Goal: Information Seeking & Learning: Check status

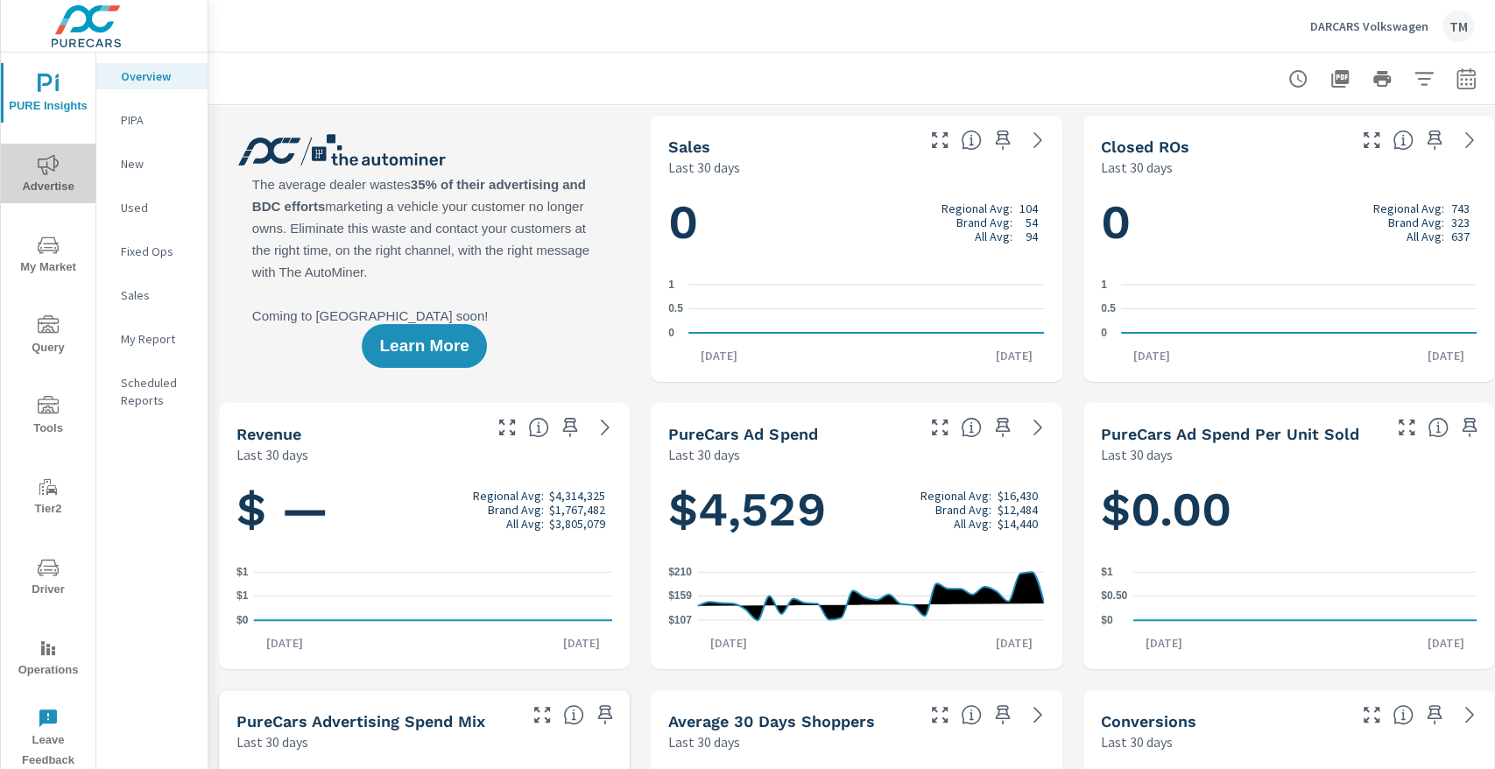
click at [40, 165] on icon "nav menu" at bounding box center [48, 164] width 21 height 21
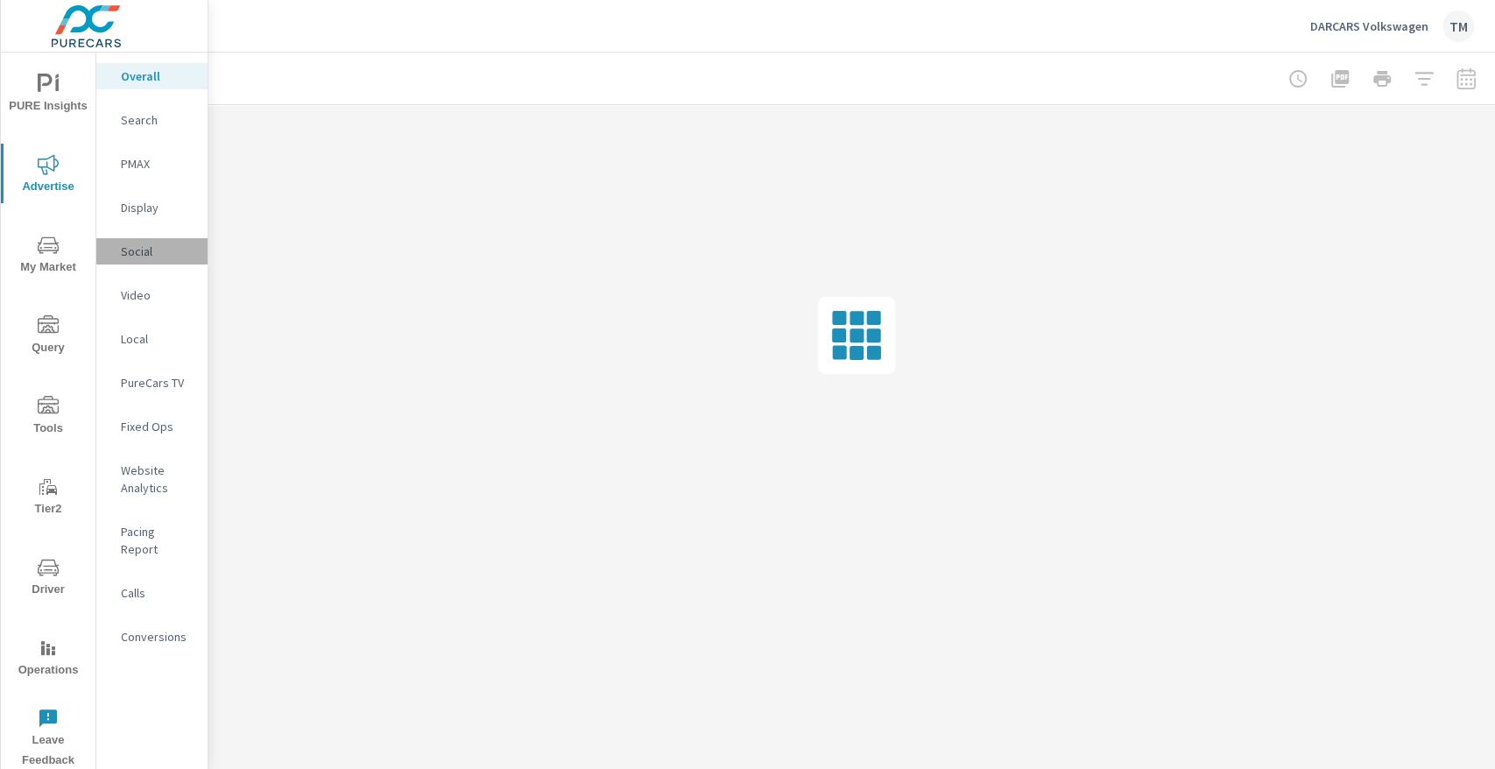
click at [140, 258] on p "Social" at bounding box center [157, 252] width 73 height 18
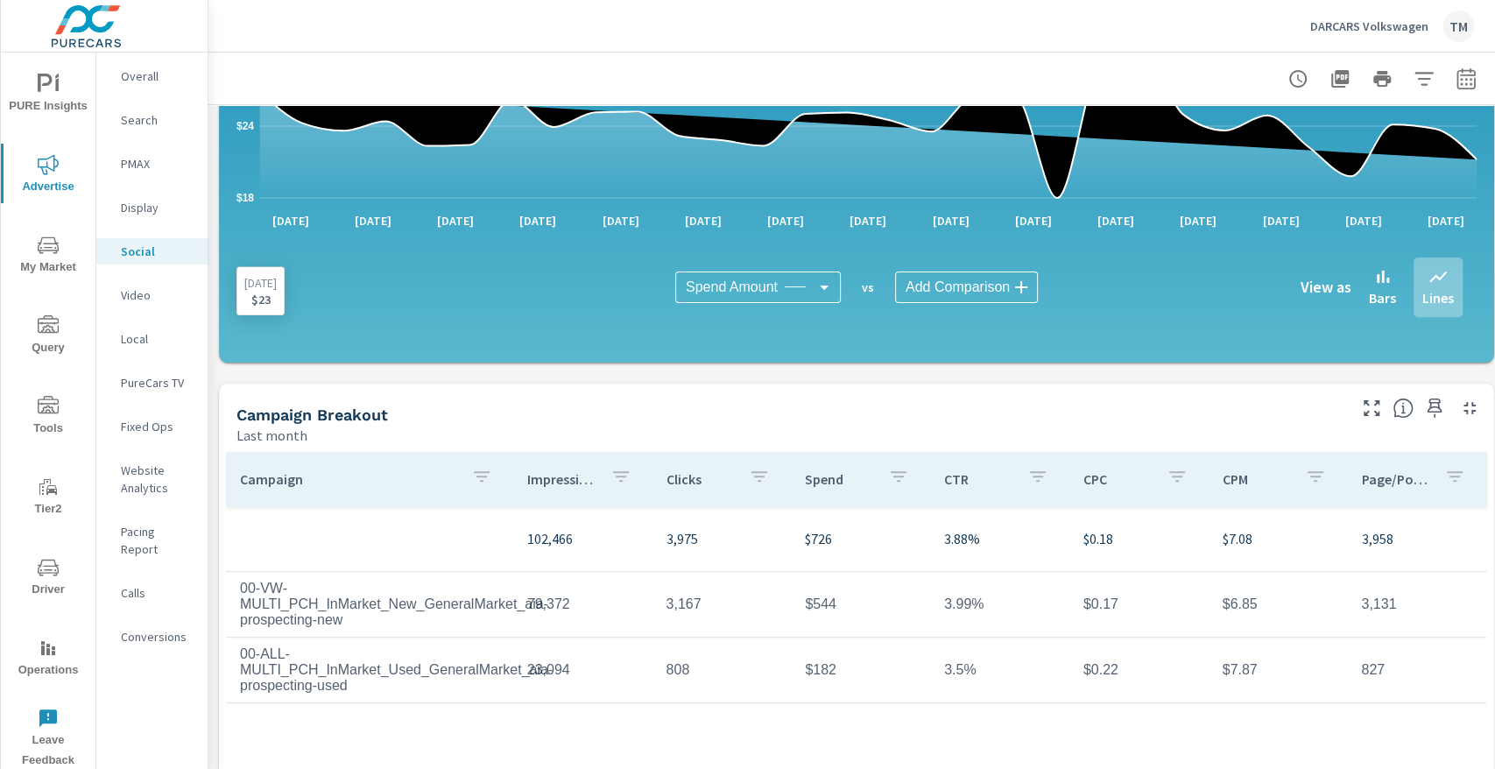
scroll to position [350, 0]
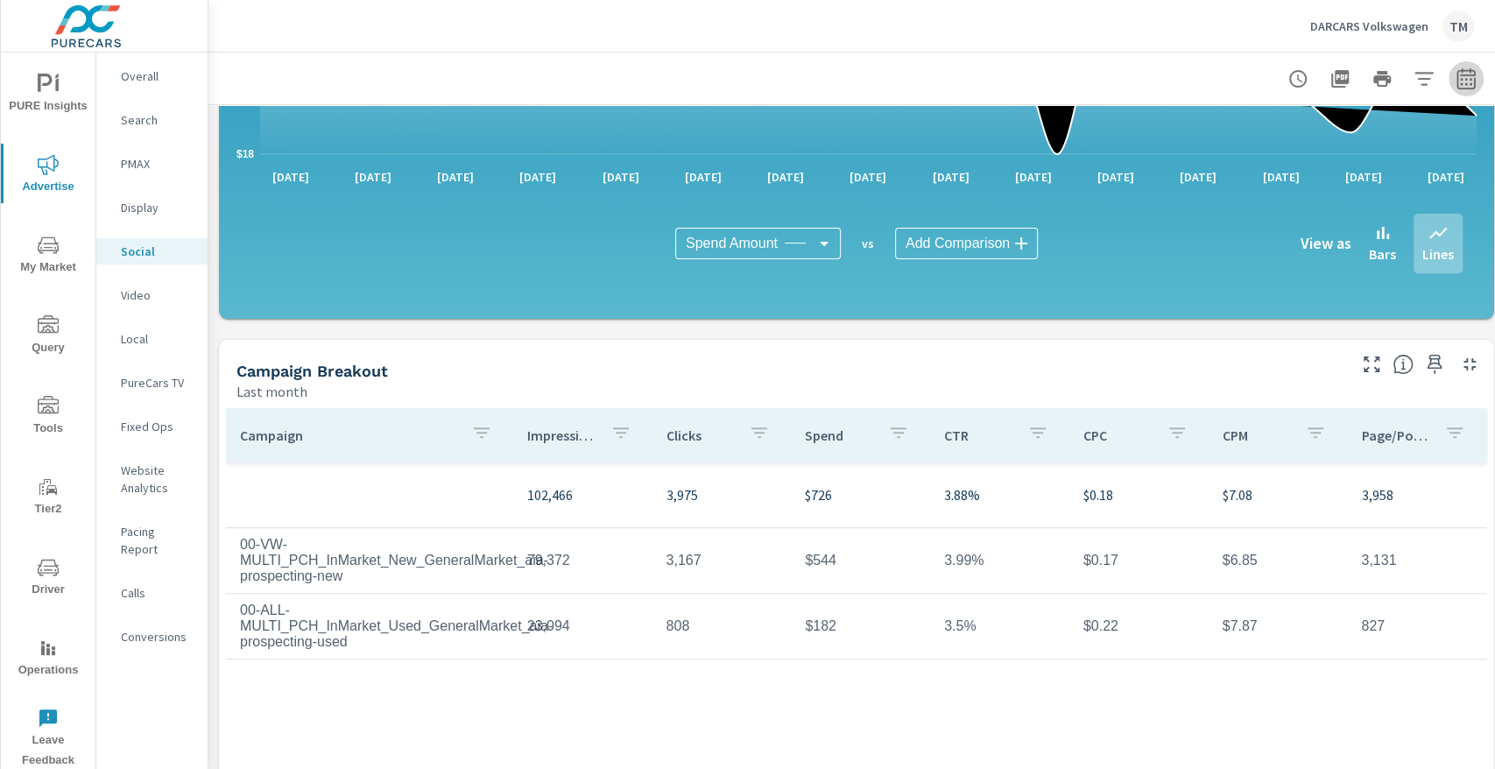
click at [1465, 72] on icon "button" at bounding box center [1466, 78] width 21 height 21
select select "Last month"
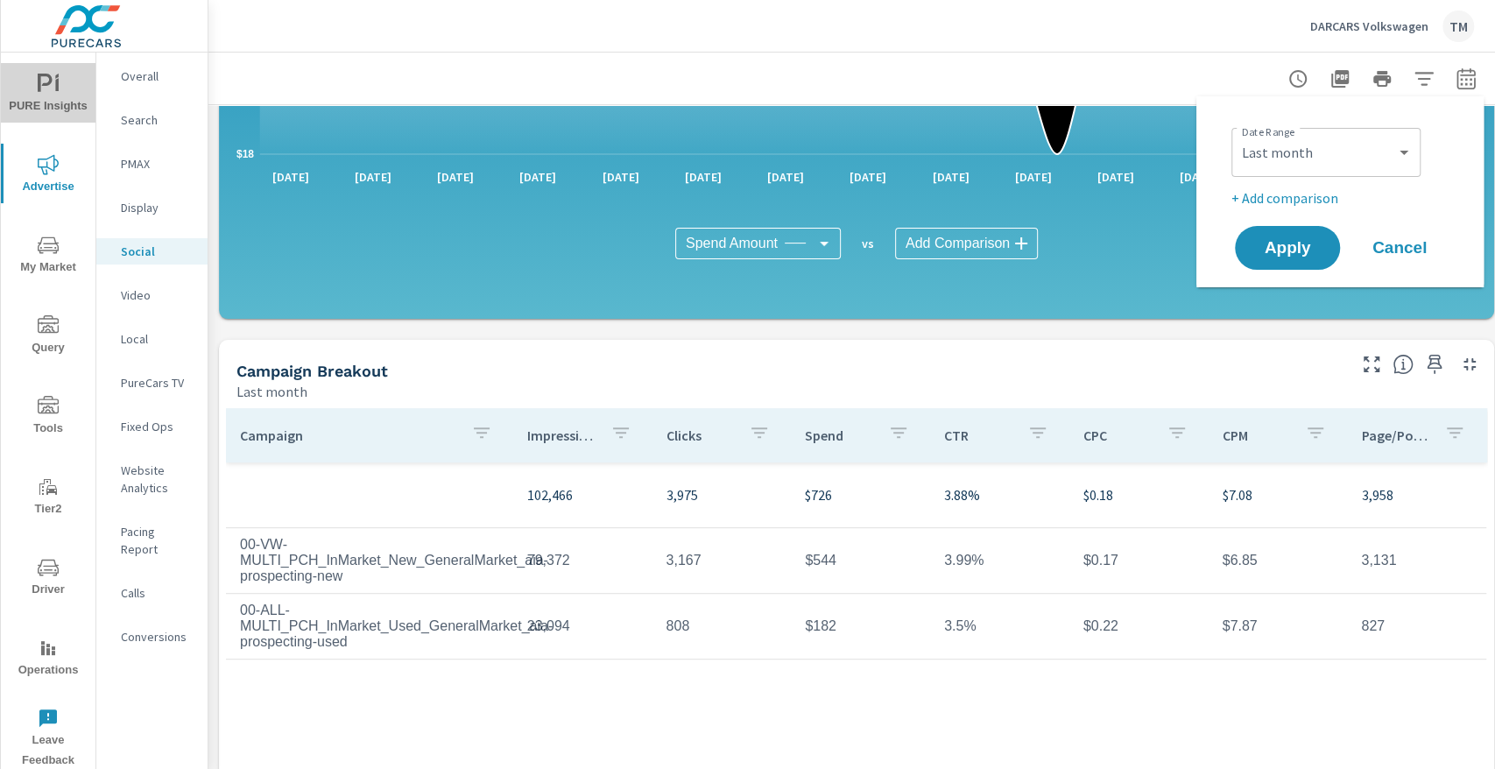
click at [35, 109] on span "PURE Insights" at bounding box center [48, 95] width 84 height 43
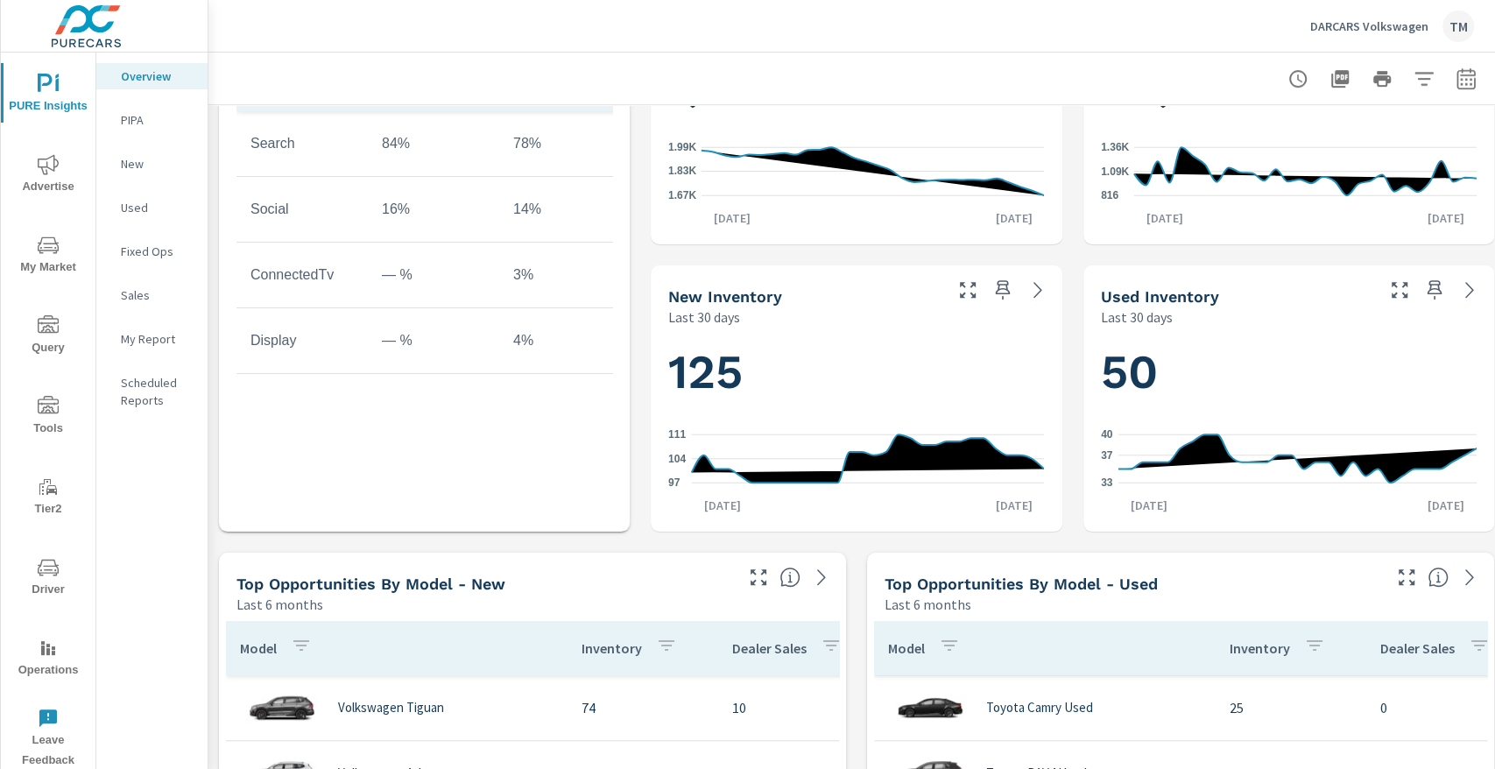
scroll to position [759, 0]
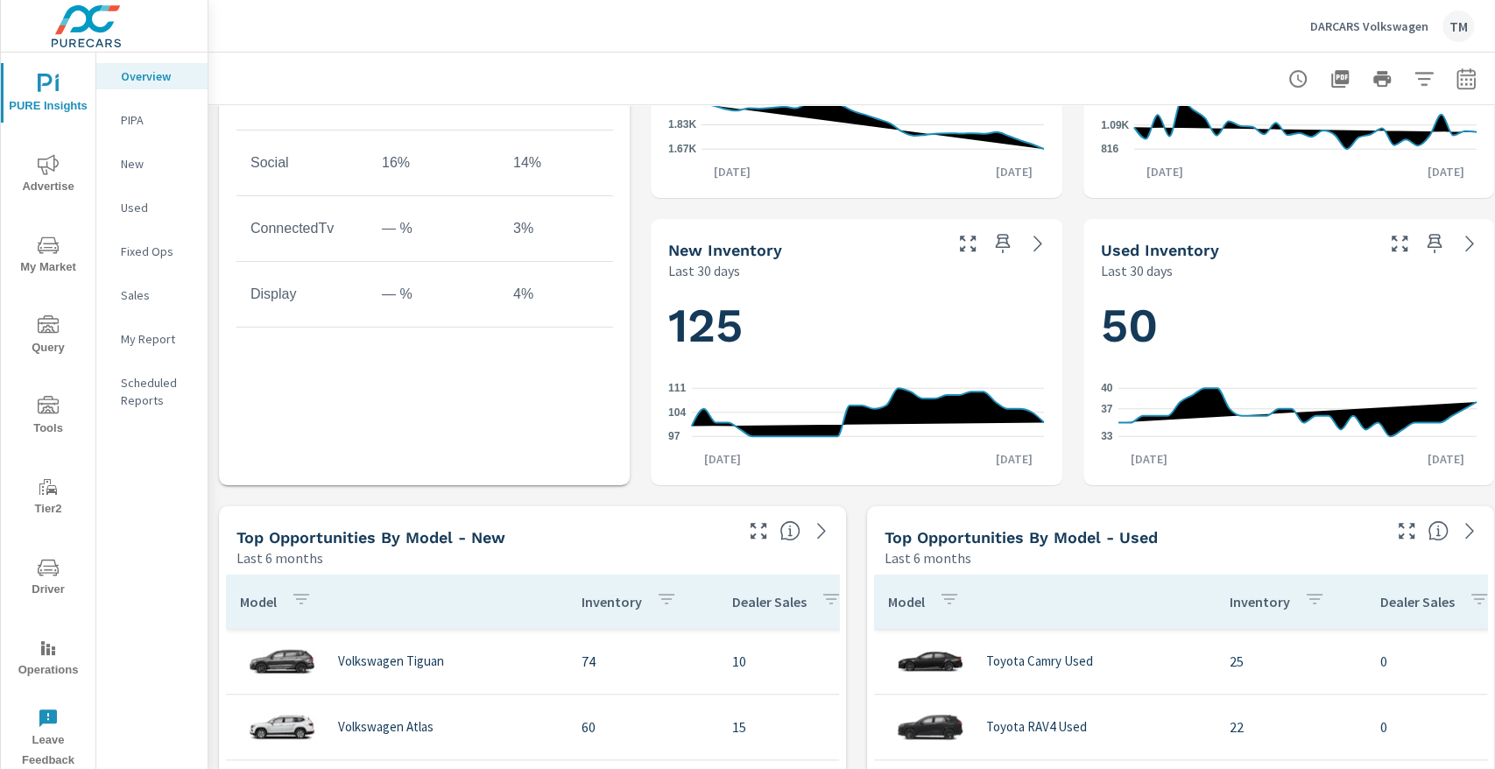
click at [67, 156] on span "Advertise" at bounding box center [48, 175] width 84 height 43
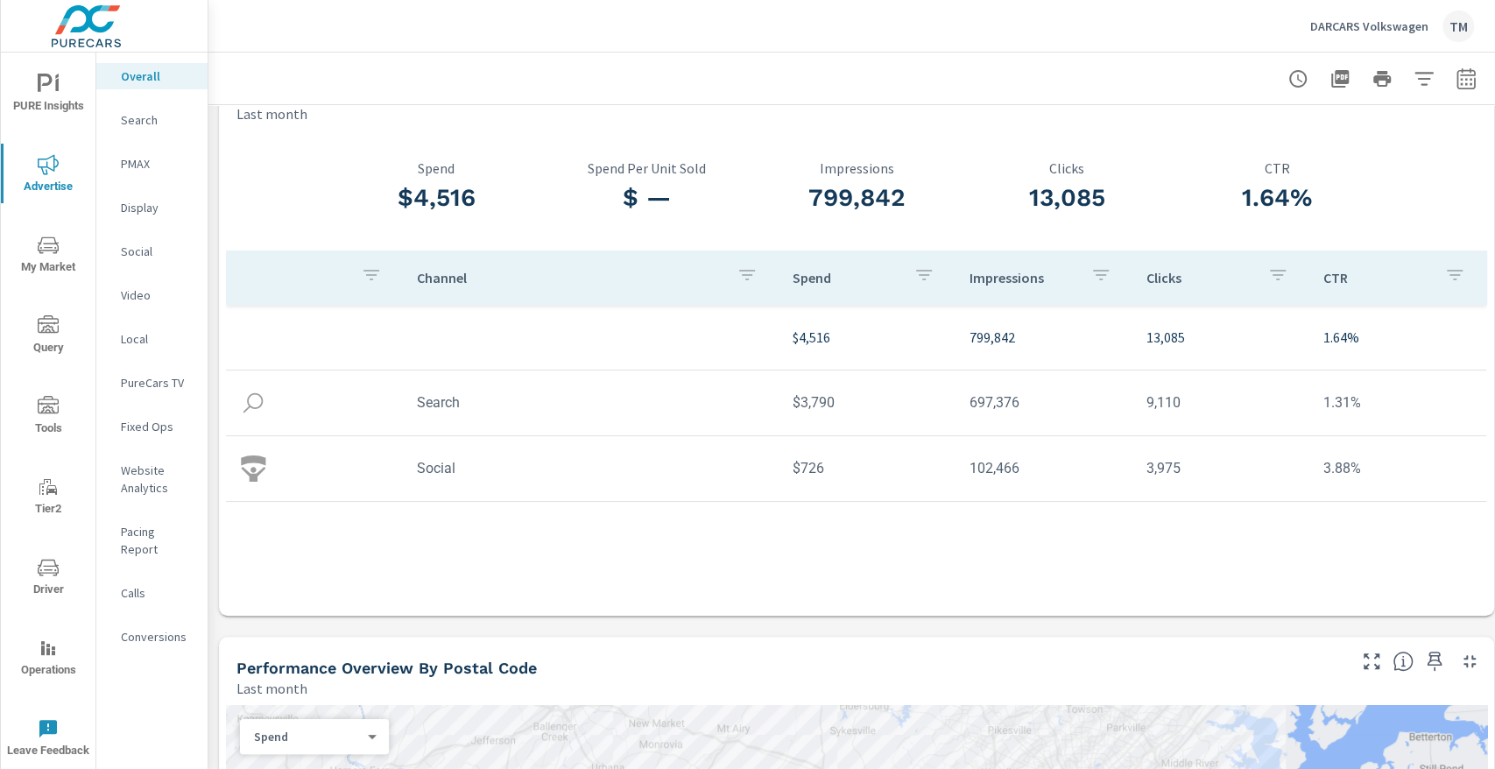
scroll to position [350, 0]
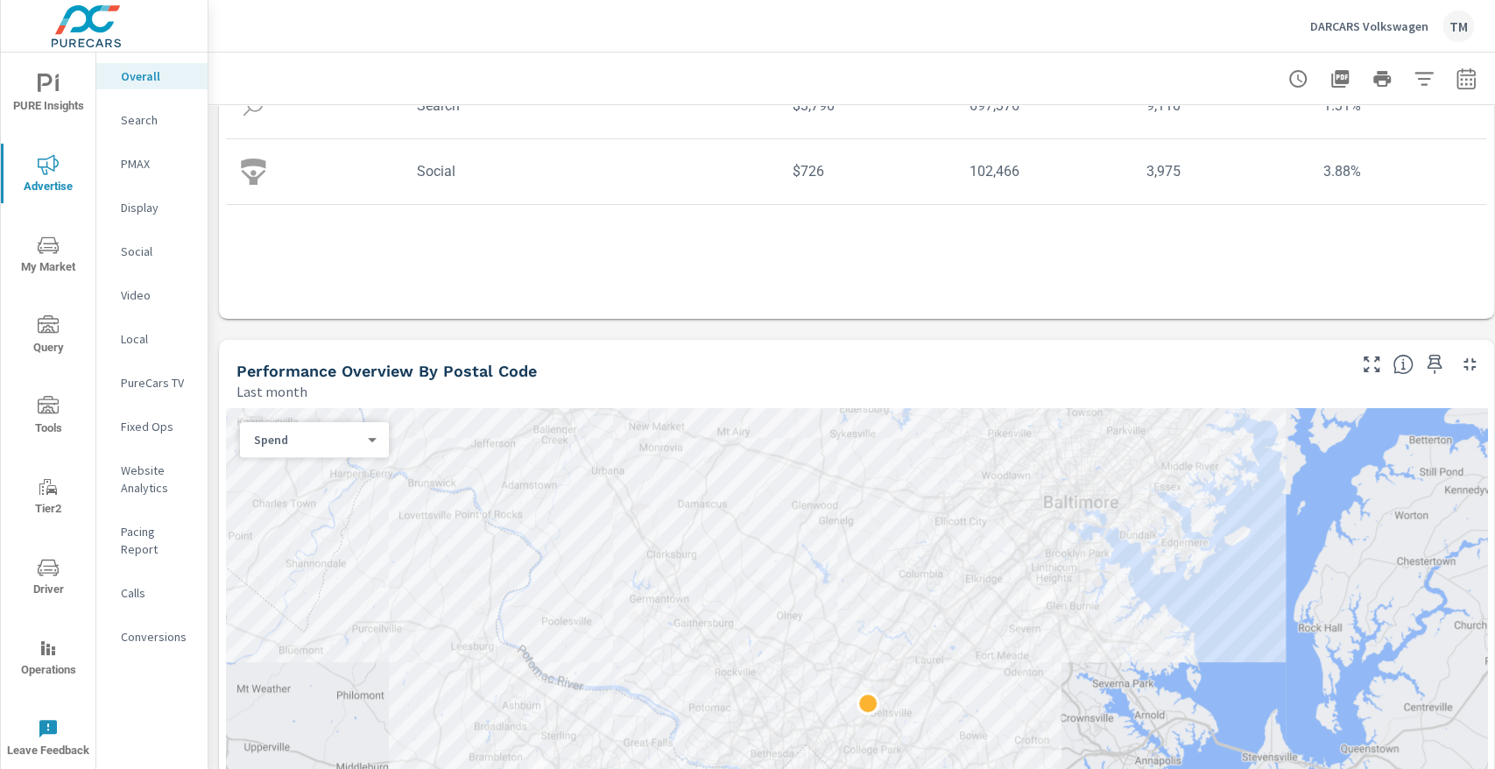
click at [149, 258] on p "Social" at bounding box center [157, 252] width 73 height 18
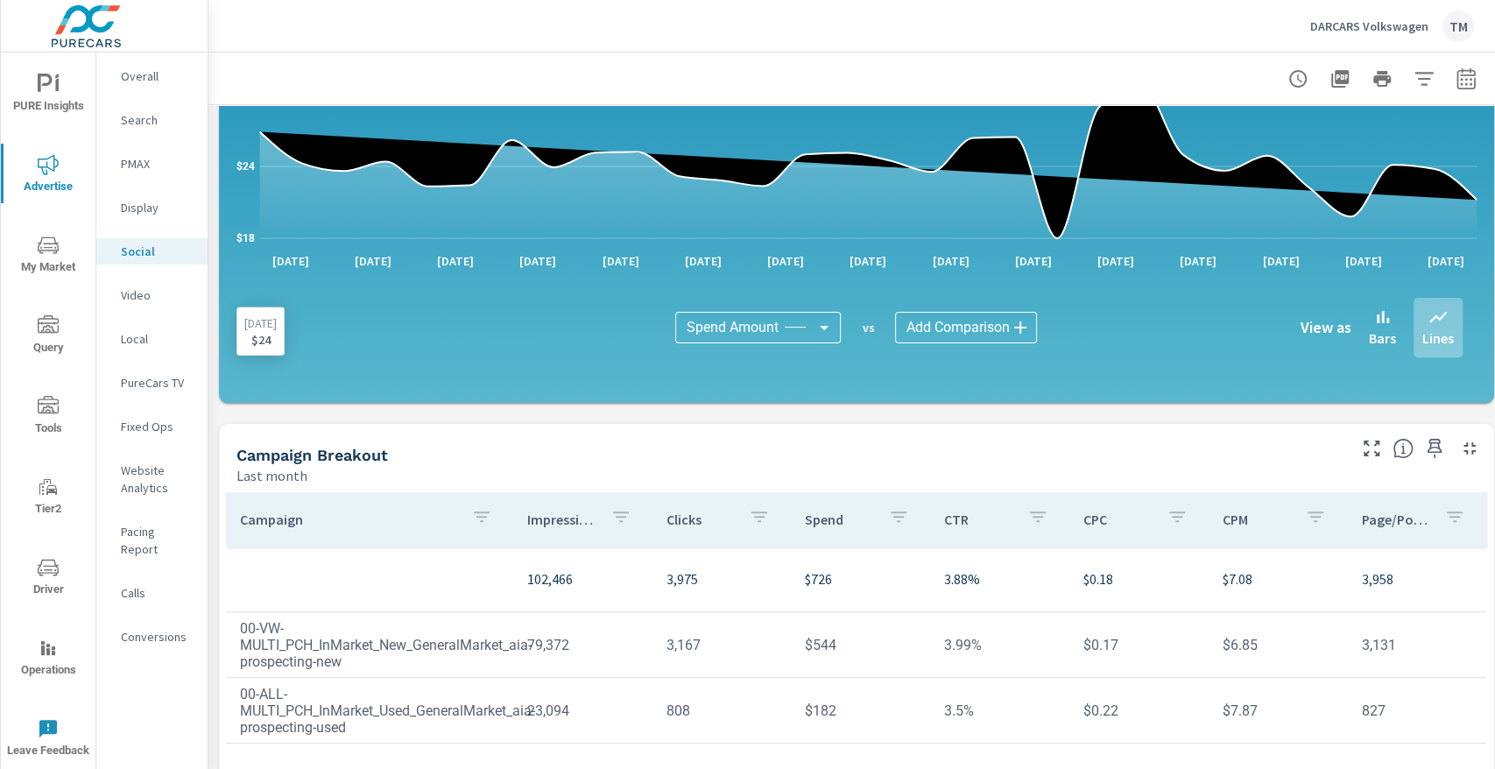
scroll to position [467, 0]
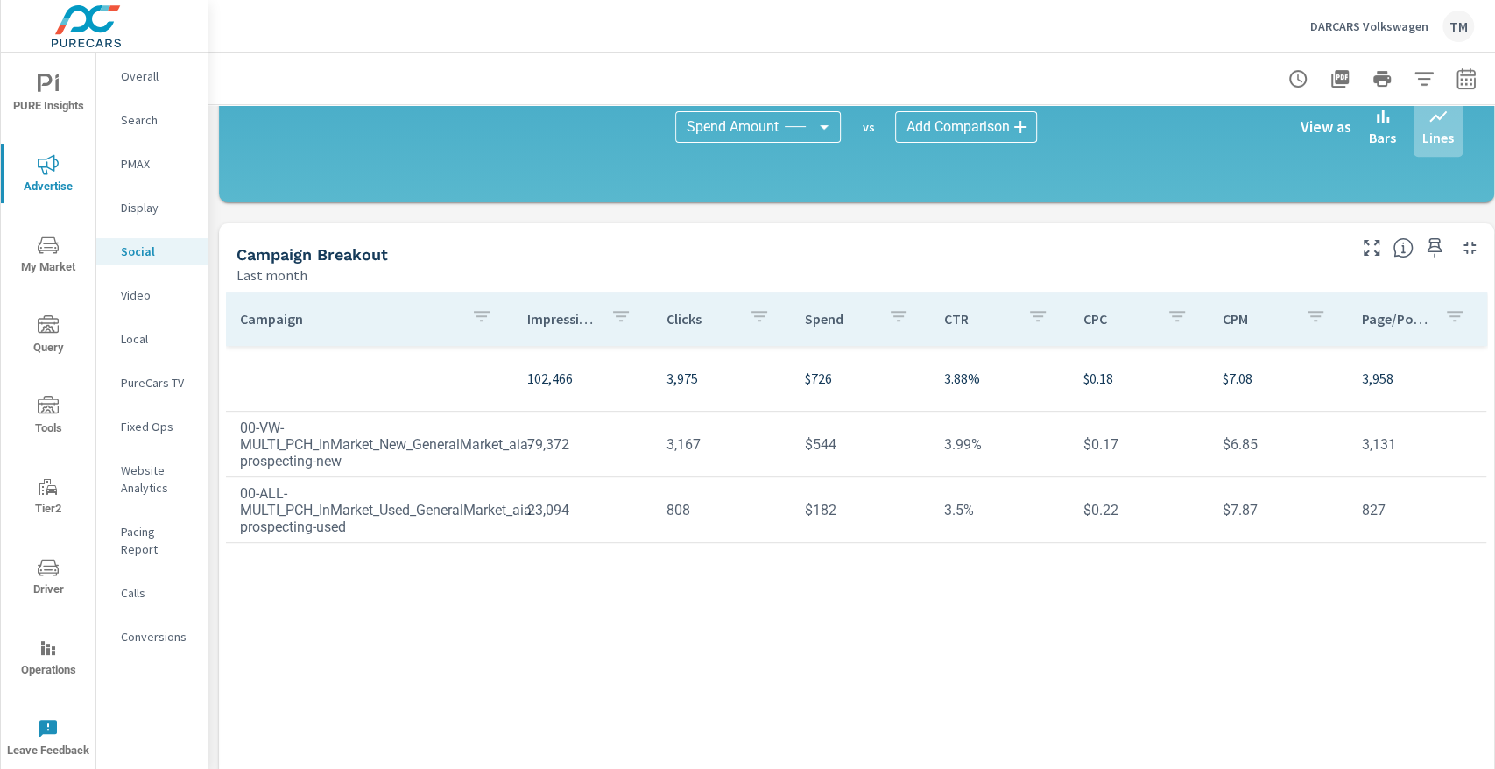
click at [40, 99] on span "PURE Insights" at bounding box center [48, 95] width 84 height 43
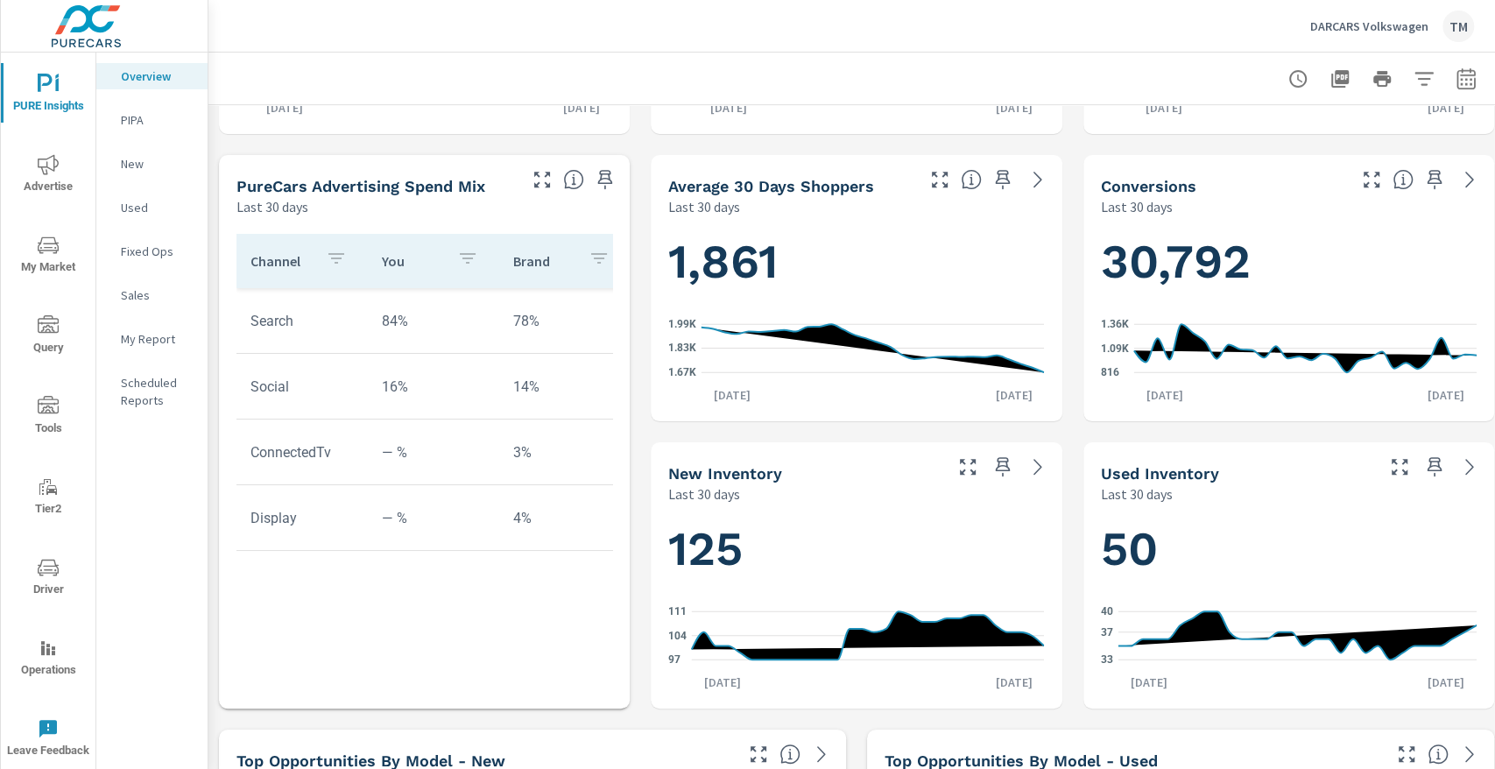
scroll to position [583, 0]
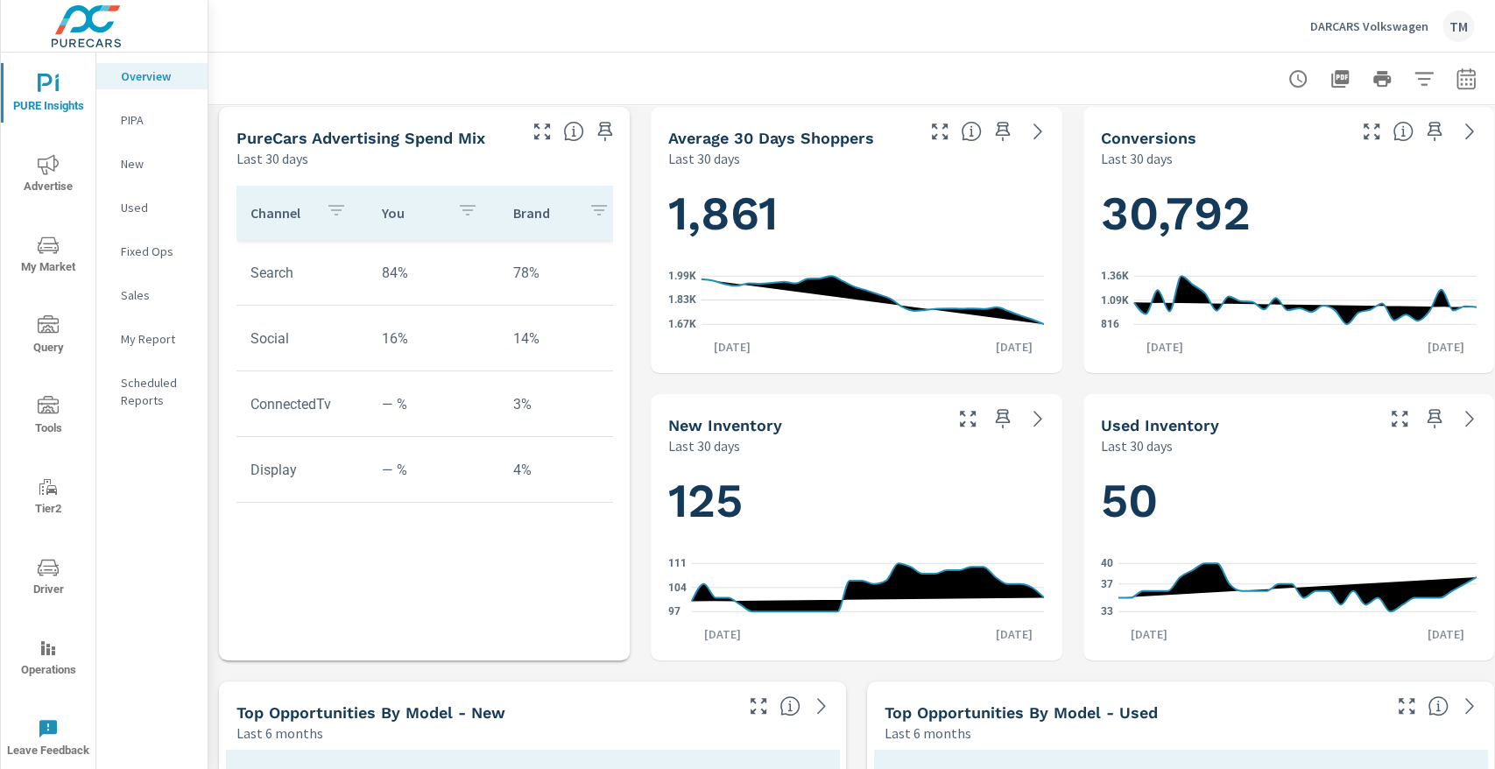
click at [42, 159] on icon "nav menu" at bounding box center [48, 164] width 21 height 20
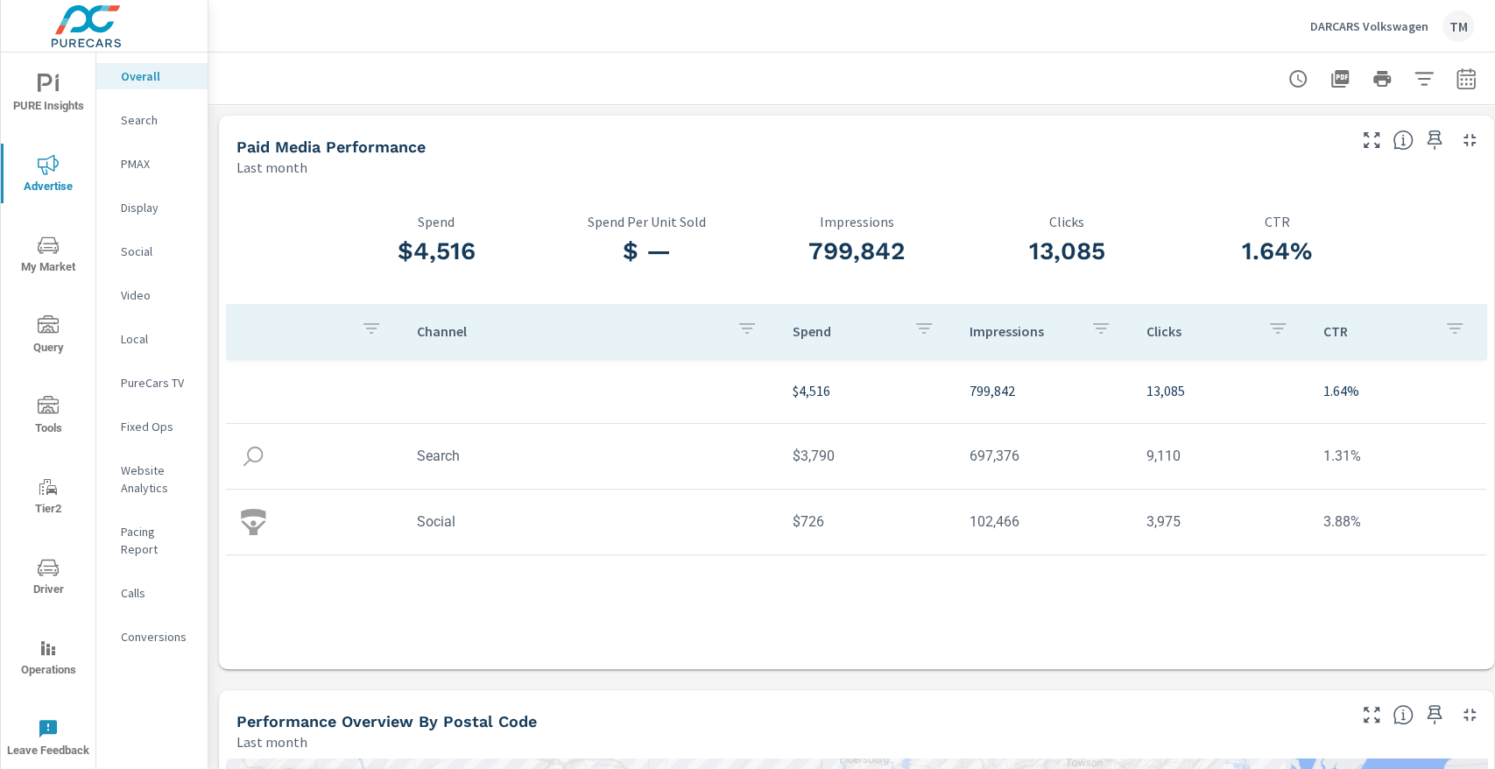
click at [145, 257] on p "Social" at bounding box center [157, 252] width 73 height 18
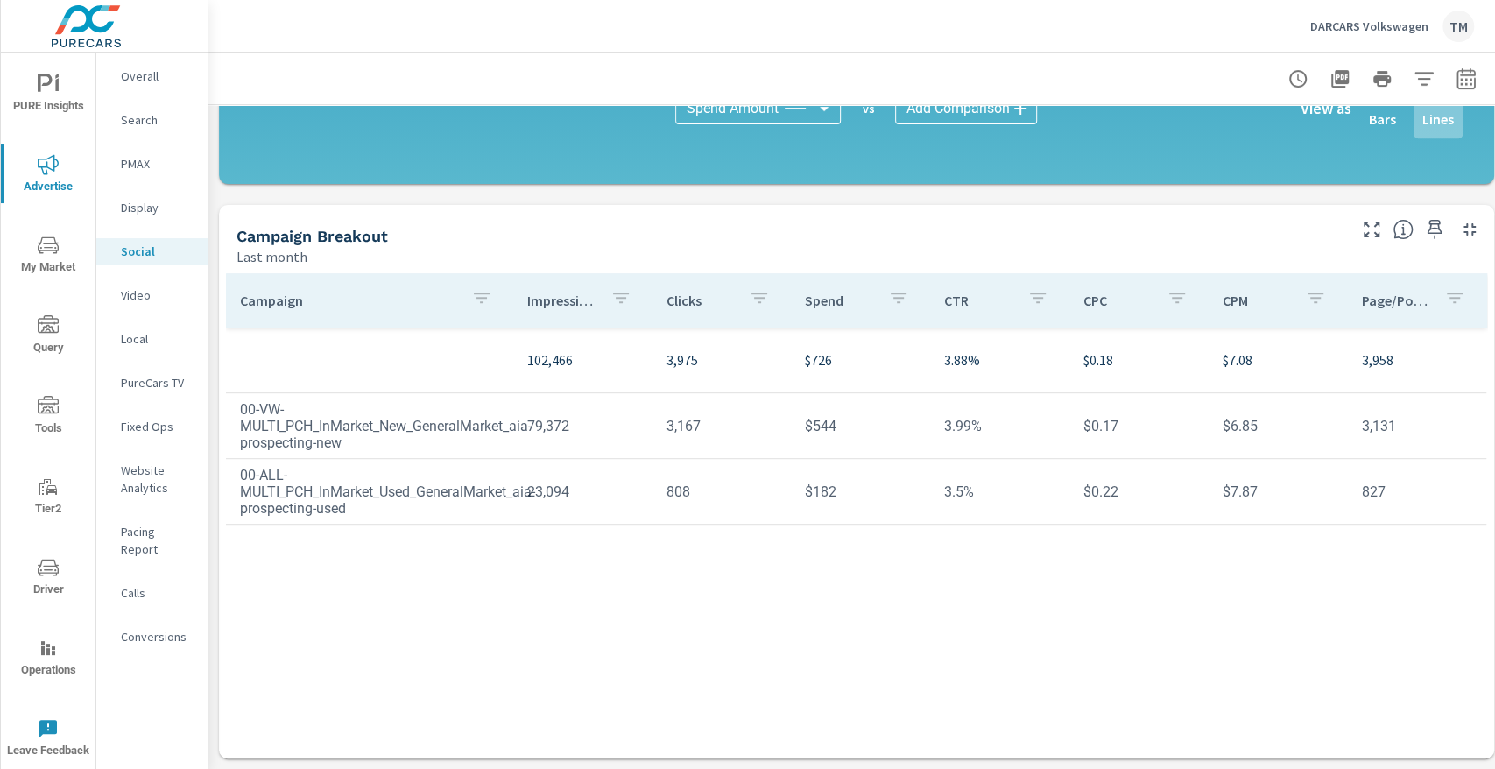
scroll to position [494, 0]
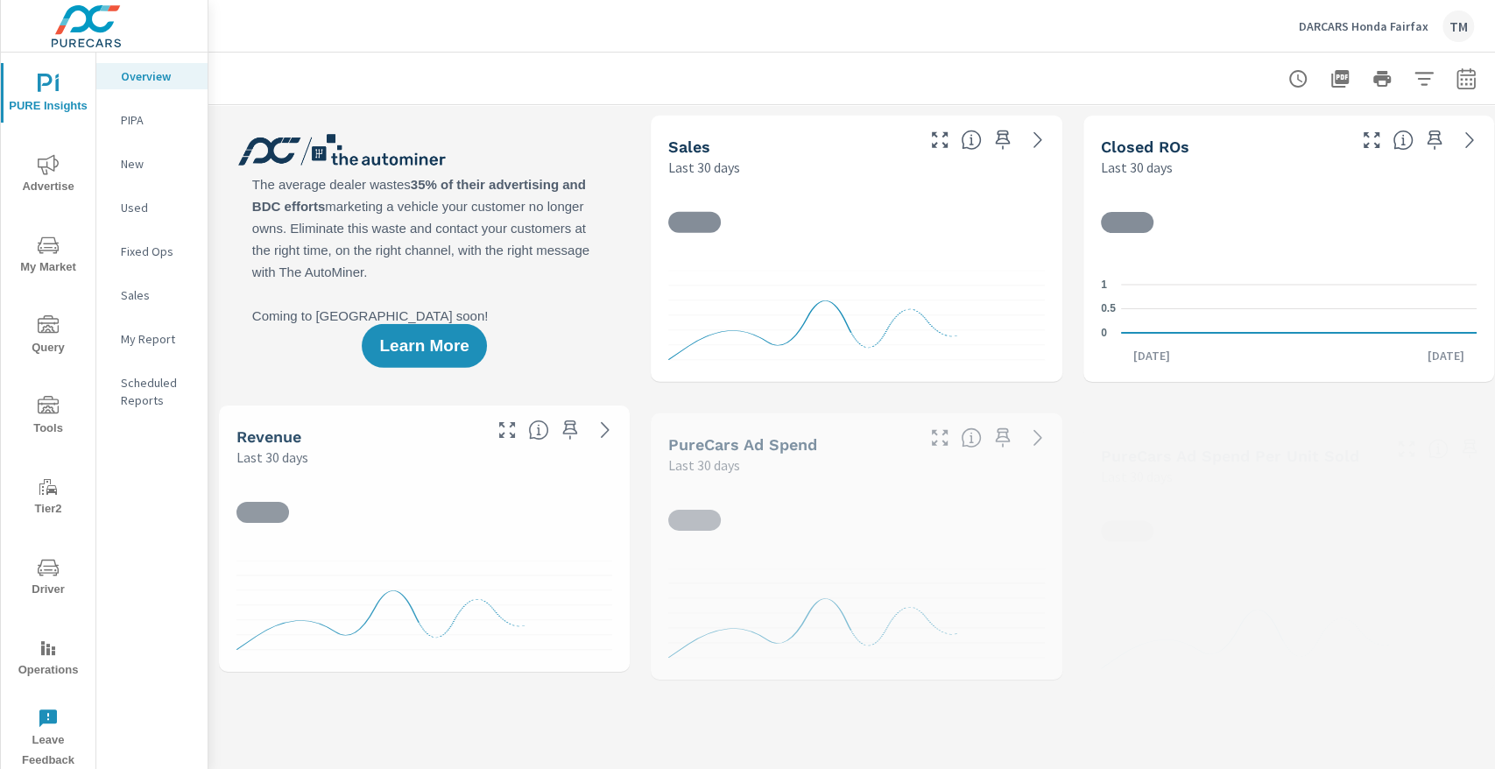
click at [51, 147] on button "Advertise" at bounding box center [48, 174] width 95 height 60
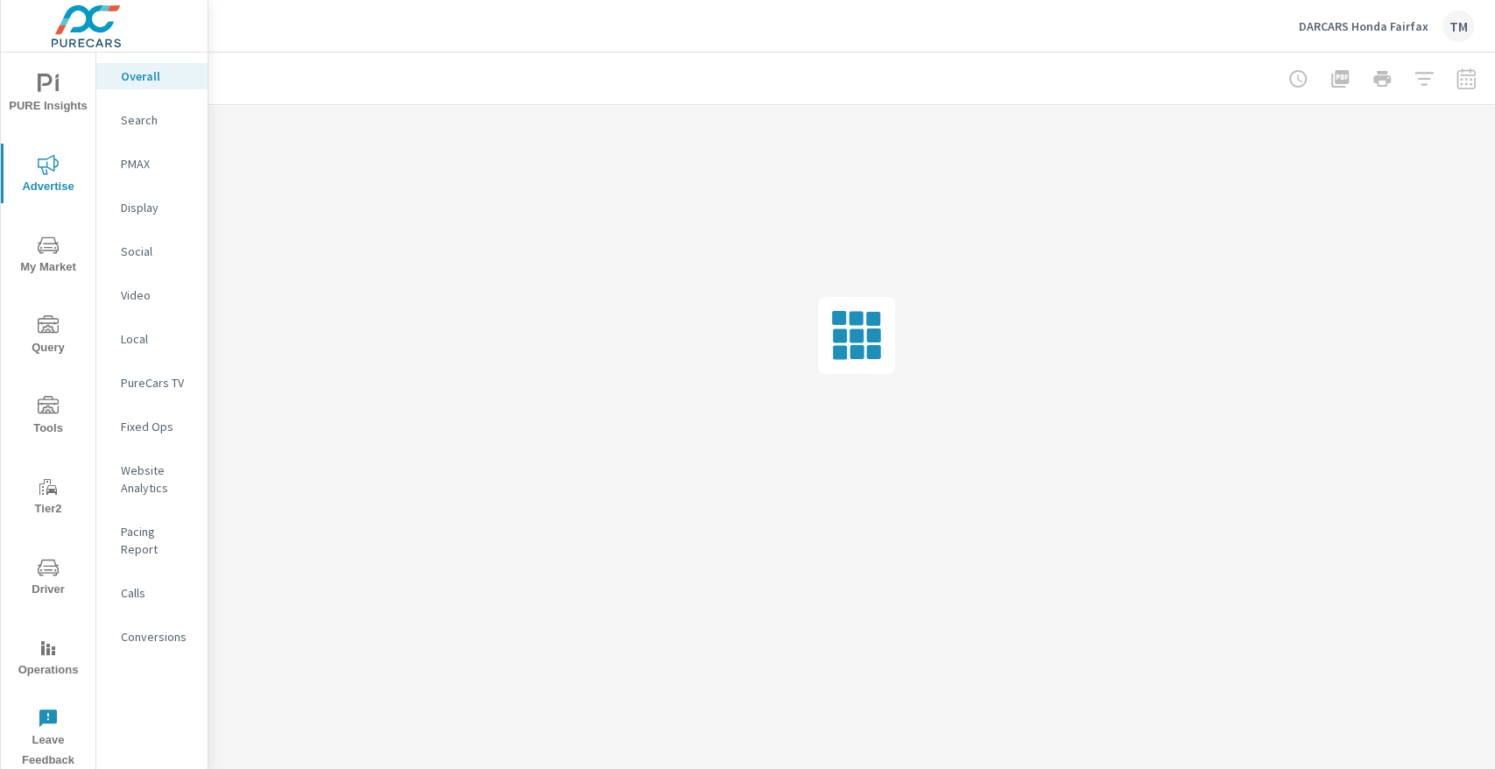
click at [146, 259] on p "Social" at bounding box center [157, 252] width 73 height 18
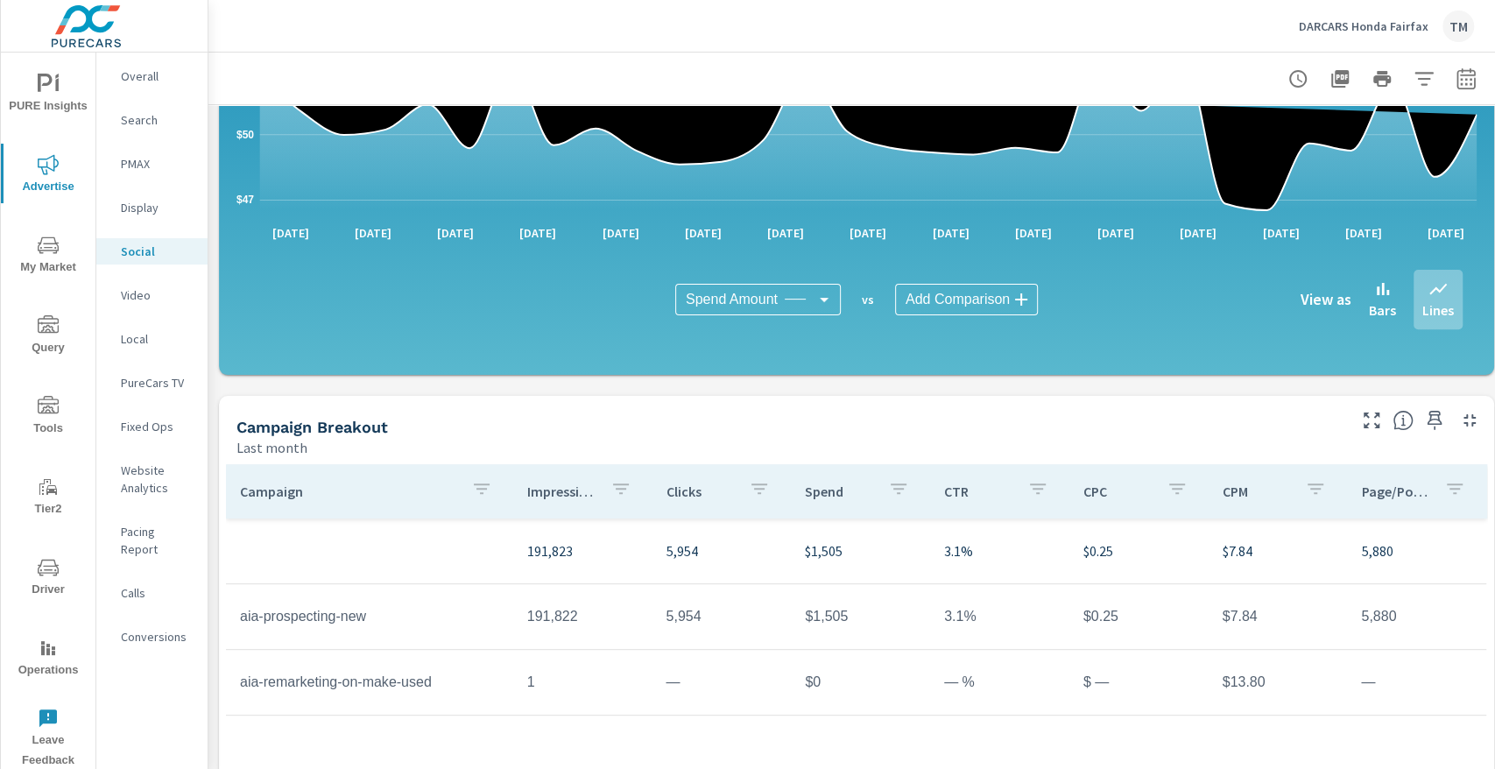
scroll to position [175, 0]
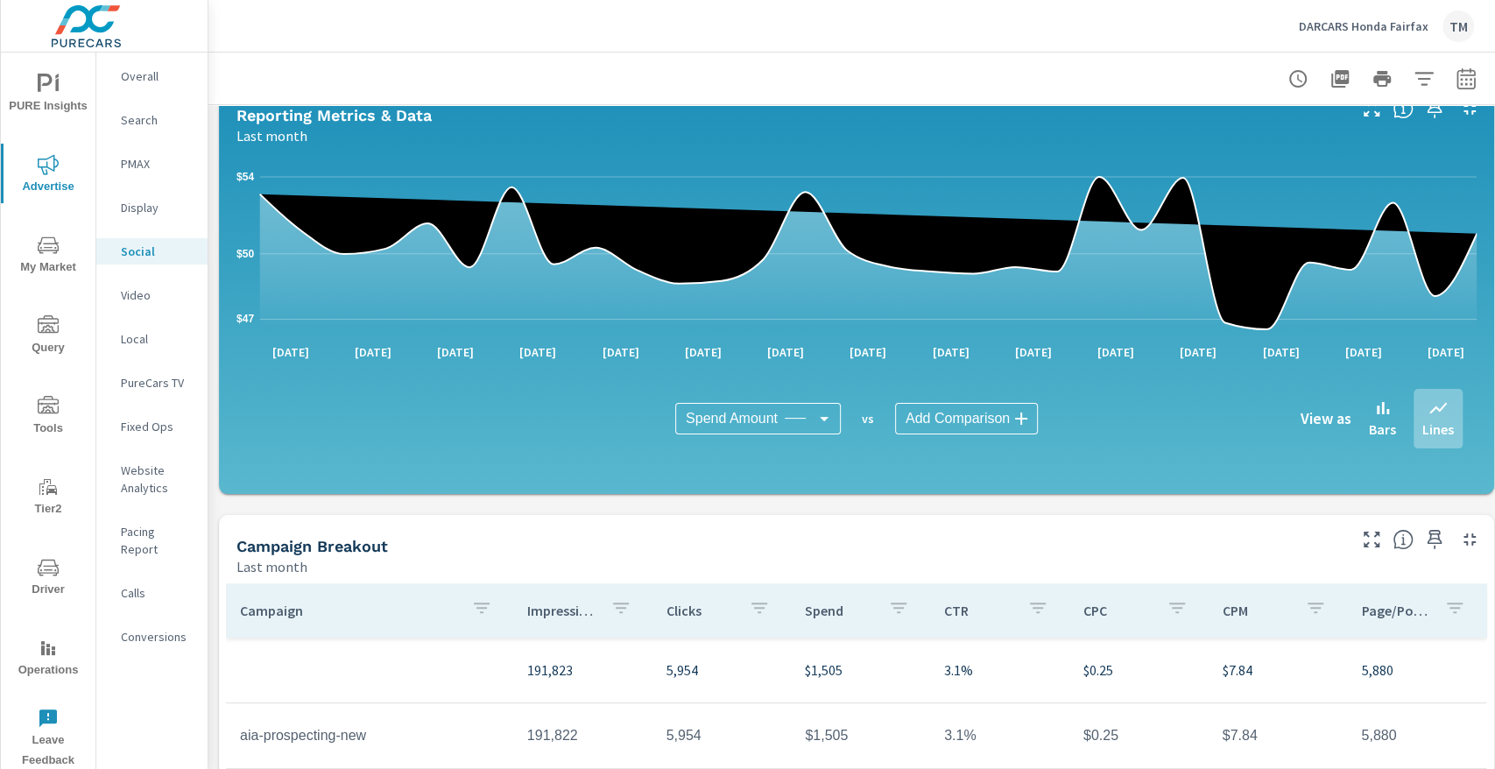
click at [1385, 28] on p "DARCARS Honda Fairfax" at bounding box center [1364, 26] width 130 height 16
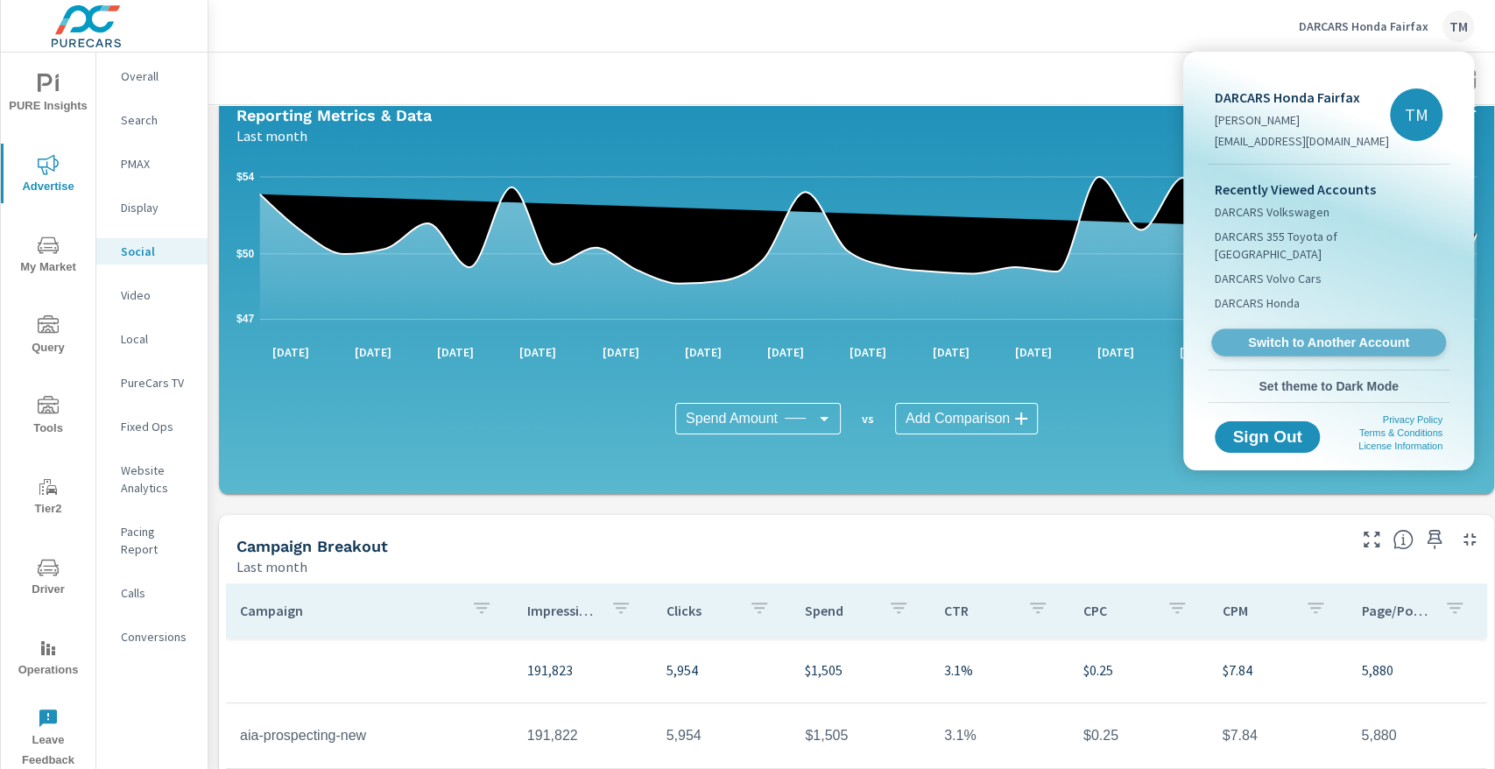
click at [1324, 335] on span "Switch to Another Account" at bounding box center [1328, 343] width 215 height 17
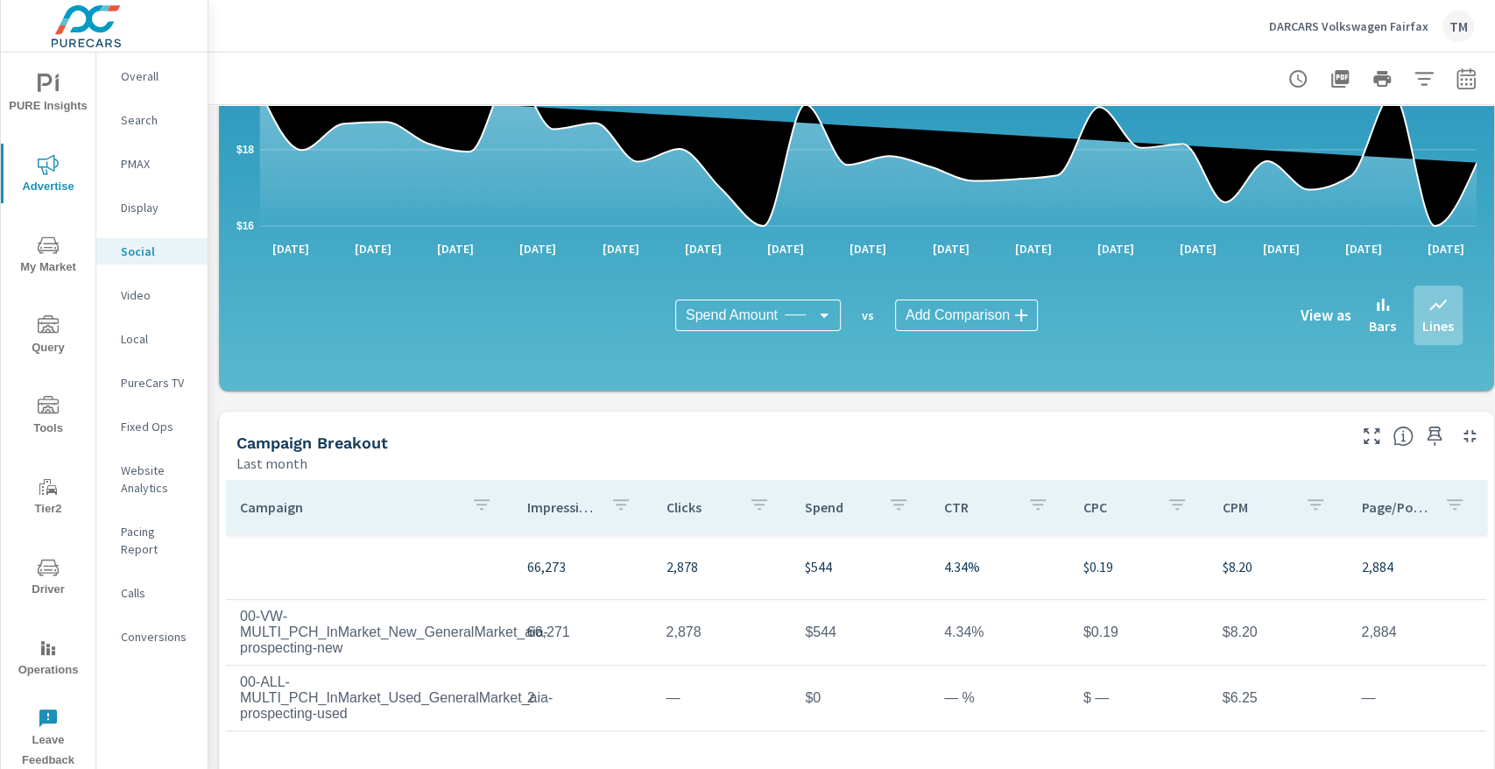
scroll to position [350, 0]
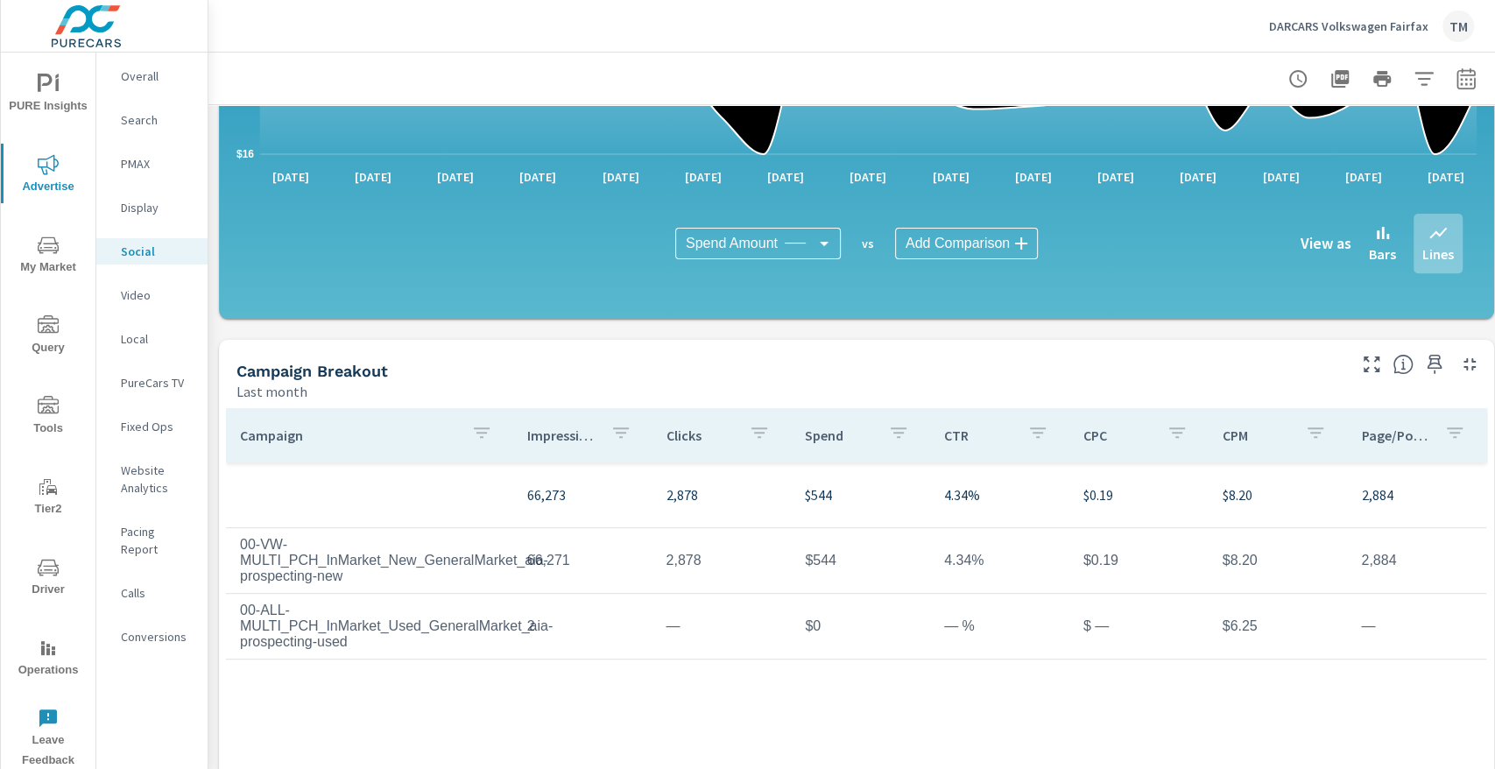
click at [60, 74] on span "PURE Insights" at bounding box center [48, 95] width 84 height 43
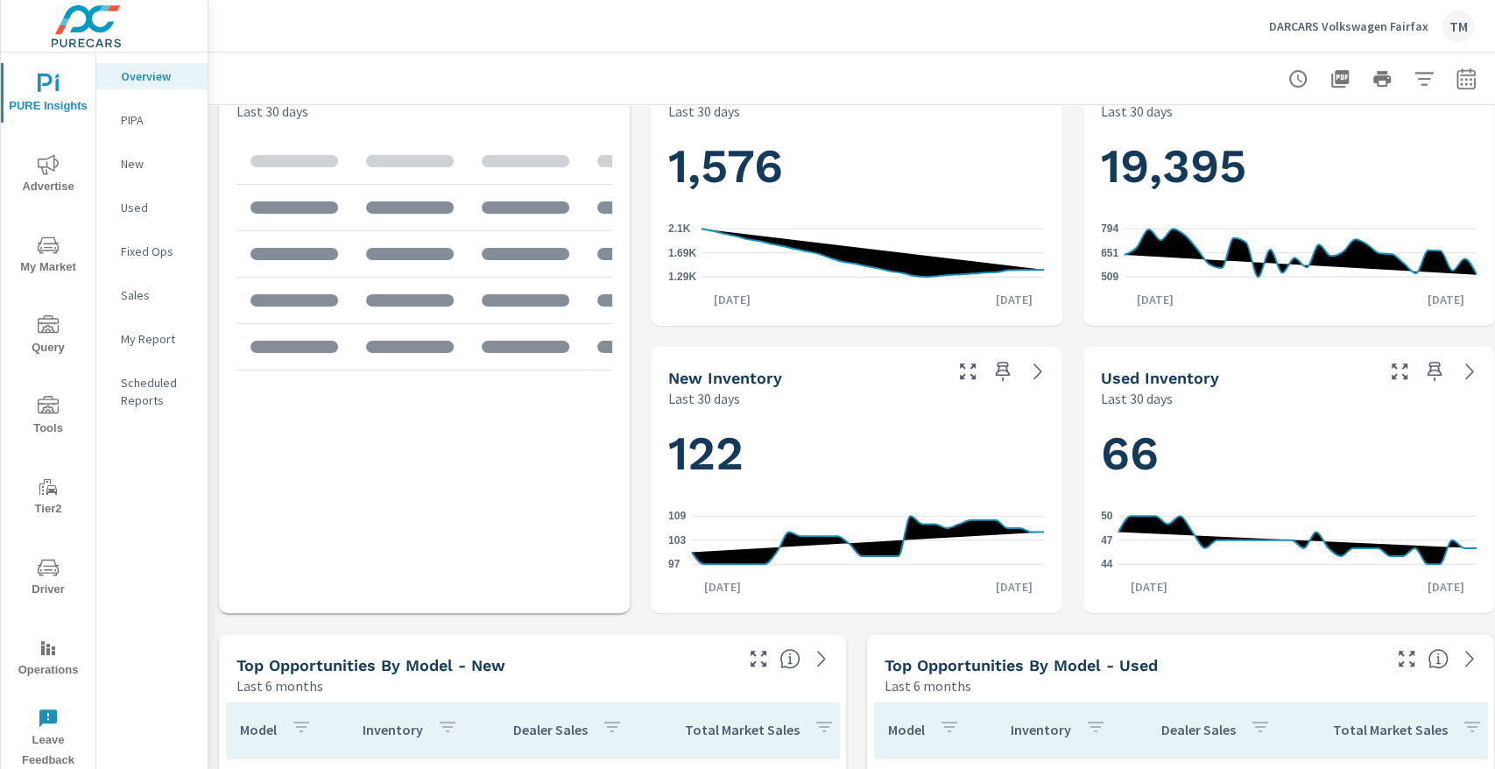
scroll to position [642, 0]
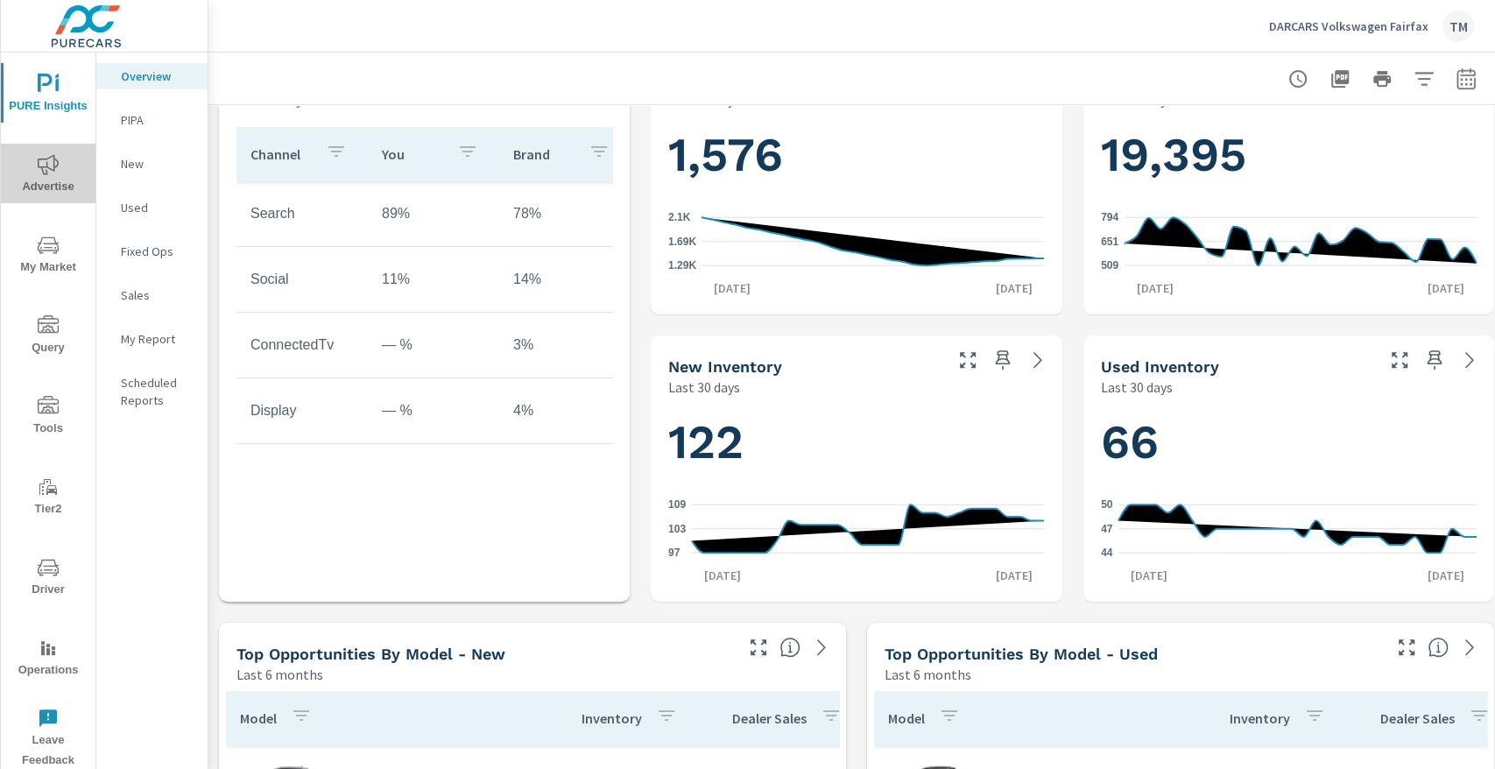
click at [46, 159] on icon "nav menu" at bounding box center [48, 164] width 21 height 20
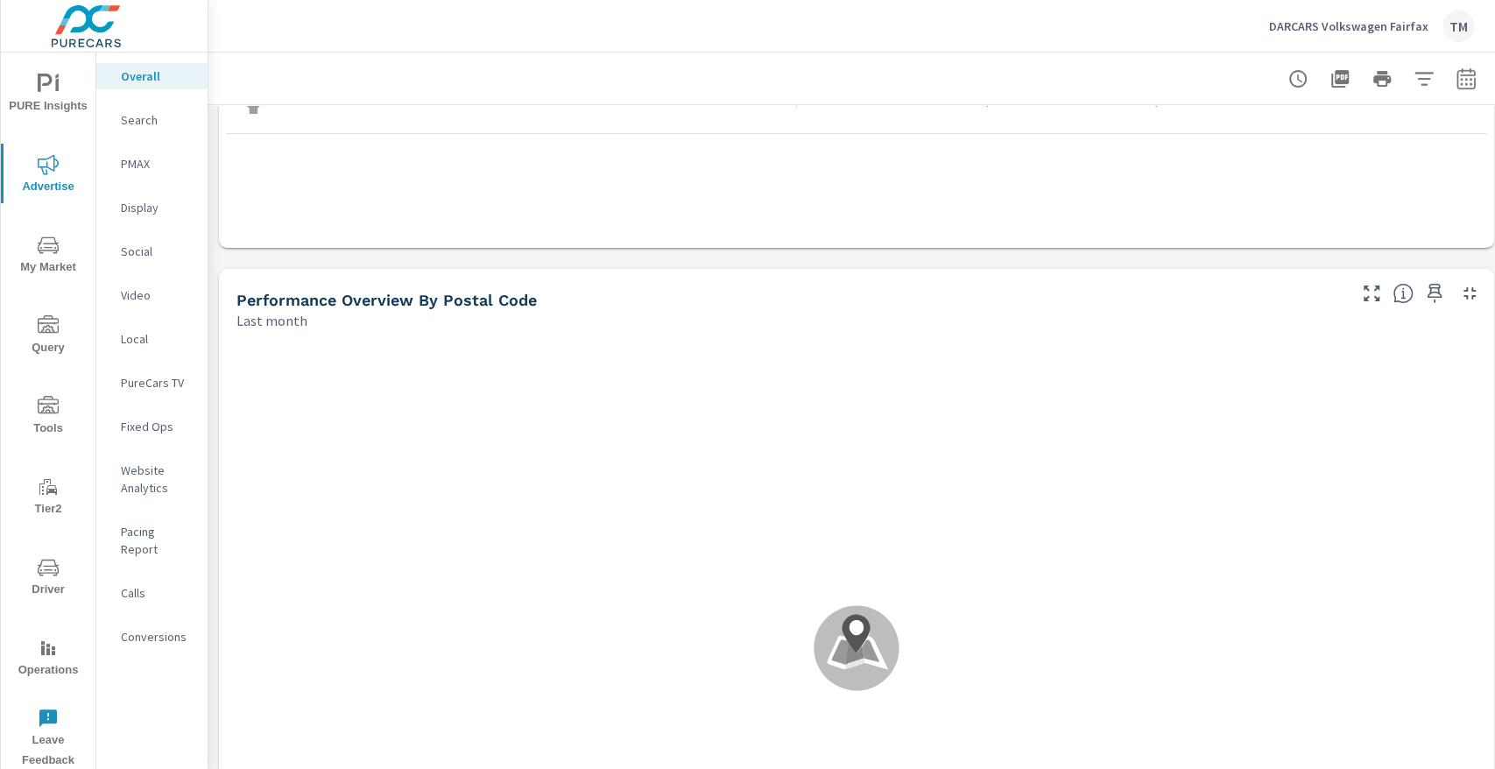
scroll to position [642, 0]
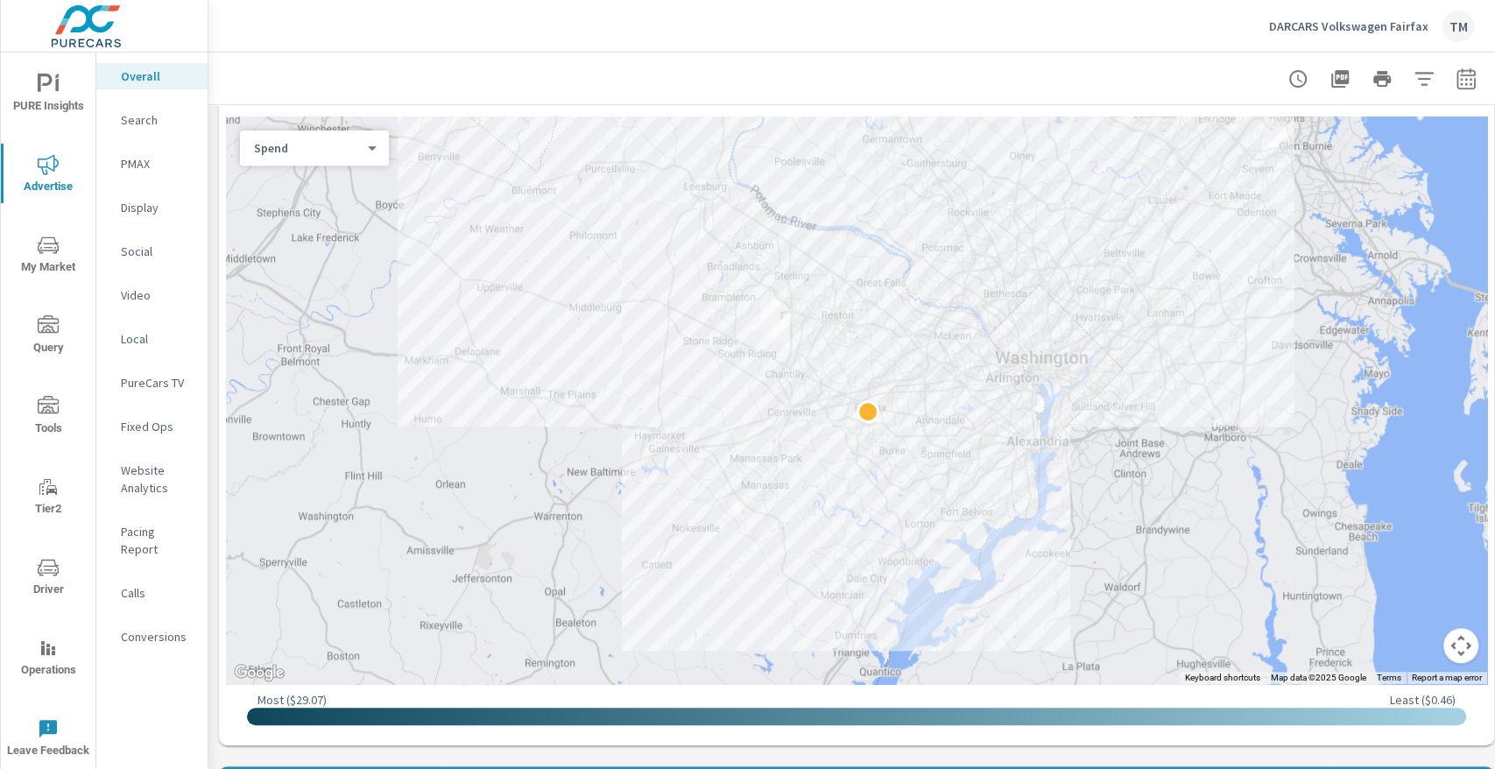
click at [149, 244] on p "Social" at bounding box center [157, 252] width 73 height 18
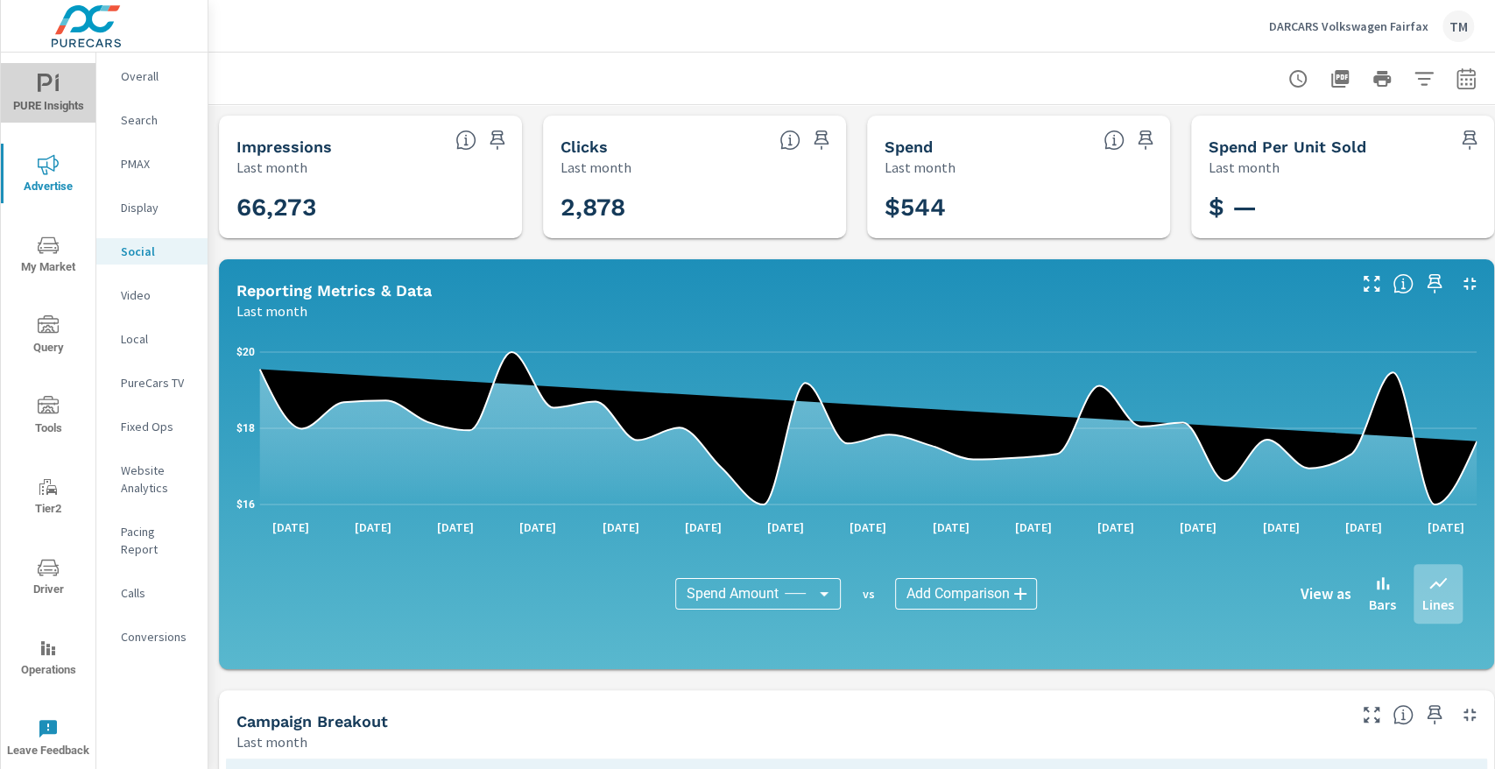
click at [48, 87] on icon "nav menu" at bounding box center [48, 84] width 21 height 21
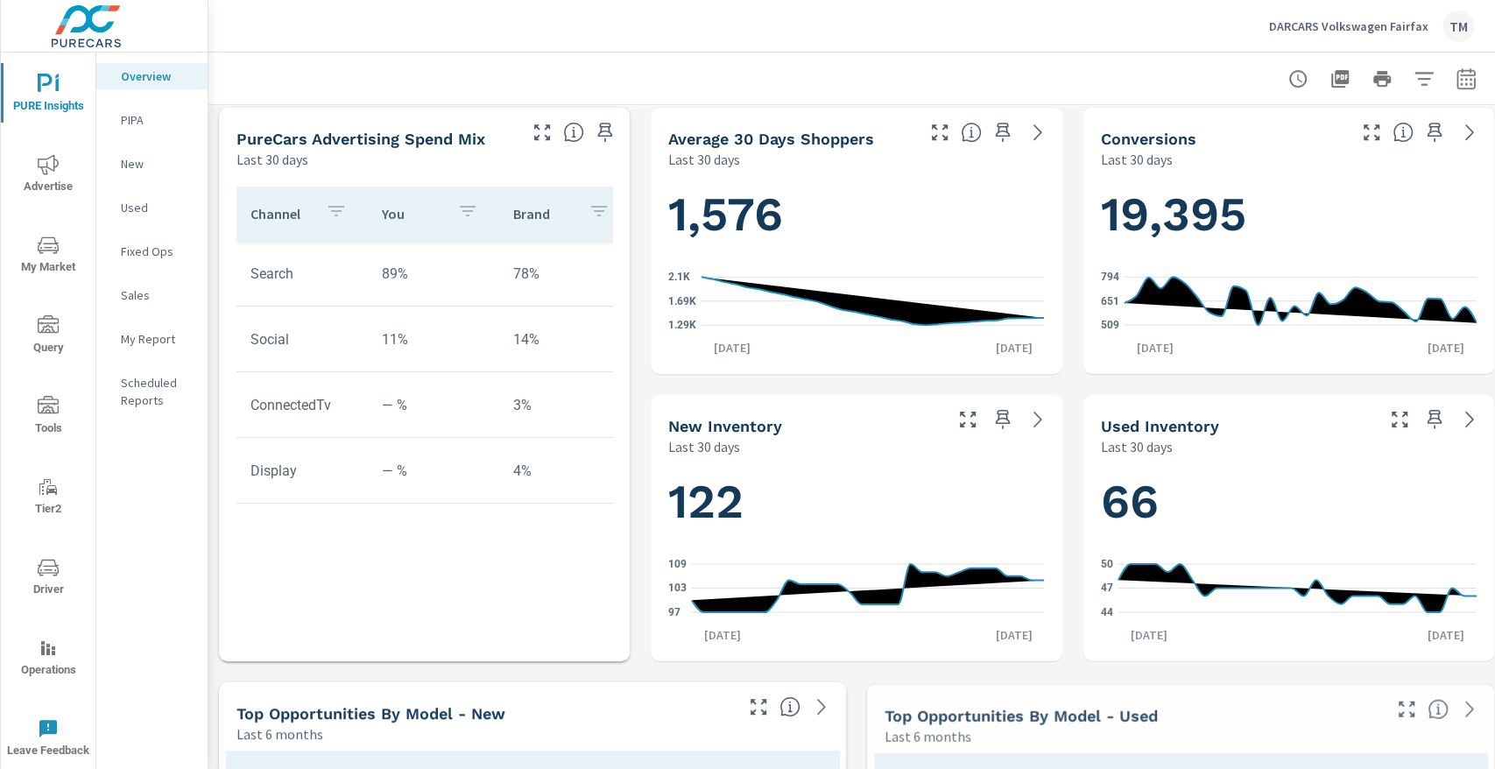
scroll to position [583, 0]
click at [70, 180] on span "Advertise" at bounding box center [48, 175] width 84 height 43
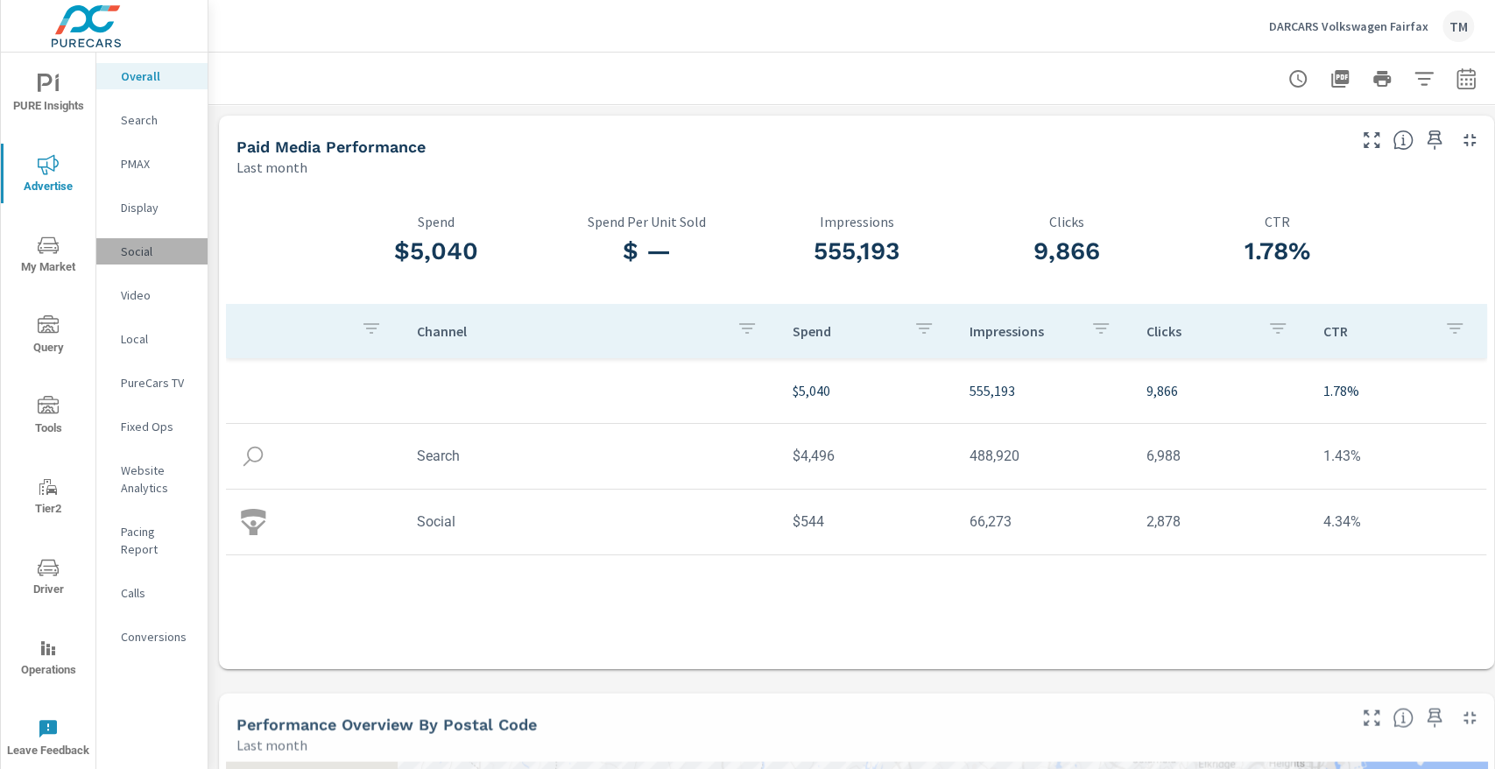
click at [152, 252] on p "Social" at bounding box center [157, 252] width 73 height 18
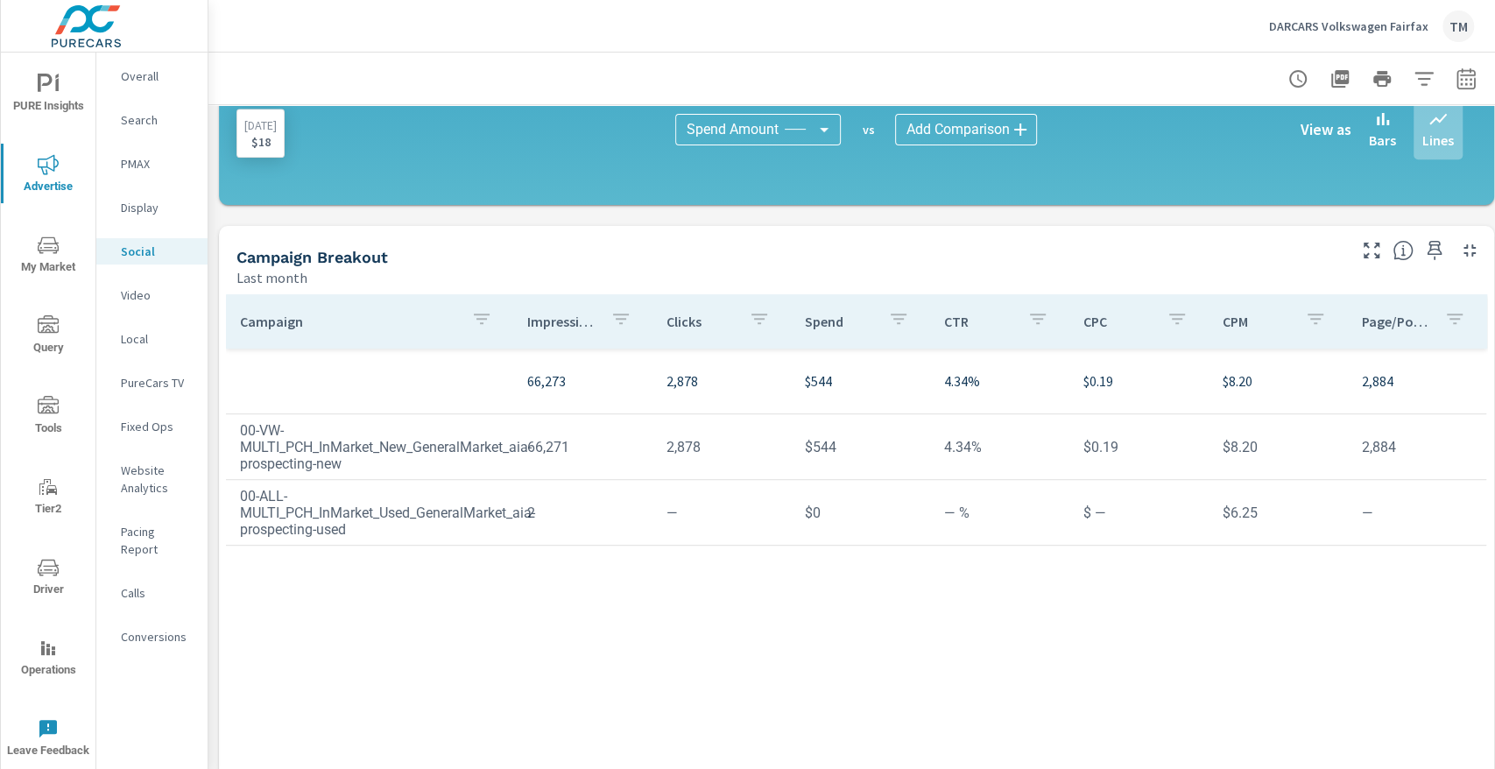
scroll to position [467, 0]
